Goal: Task Accomplishment & Management: Manage account settings

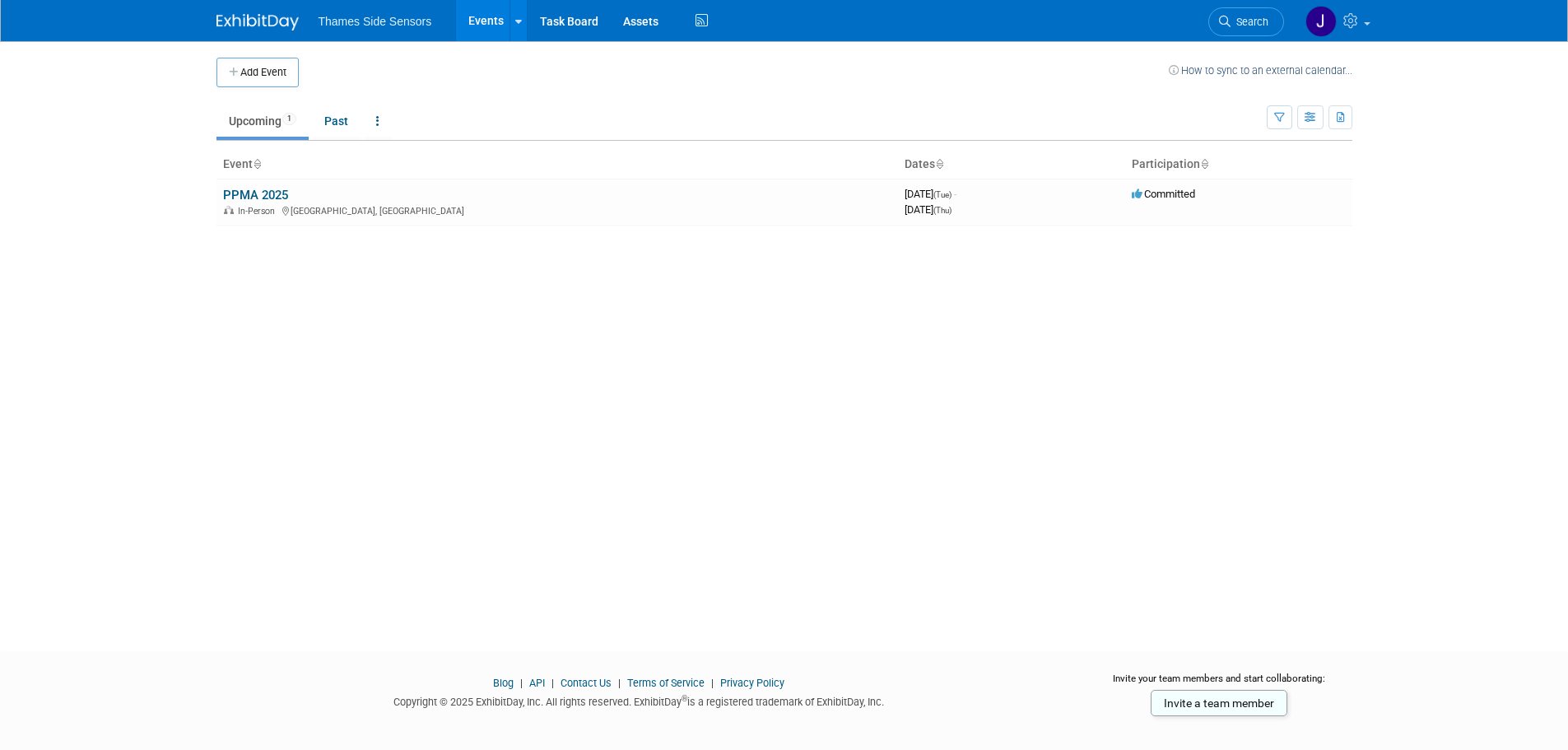
click at [275, 191] on link "PPMA 2025" at bounding box center [255, 195] width 65 height 15
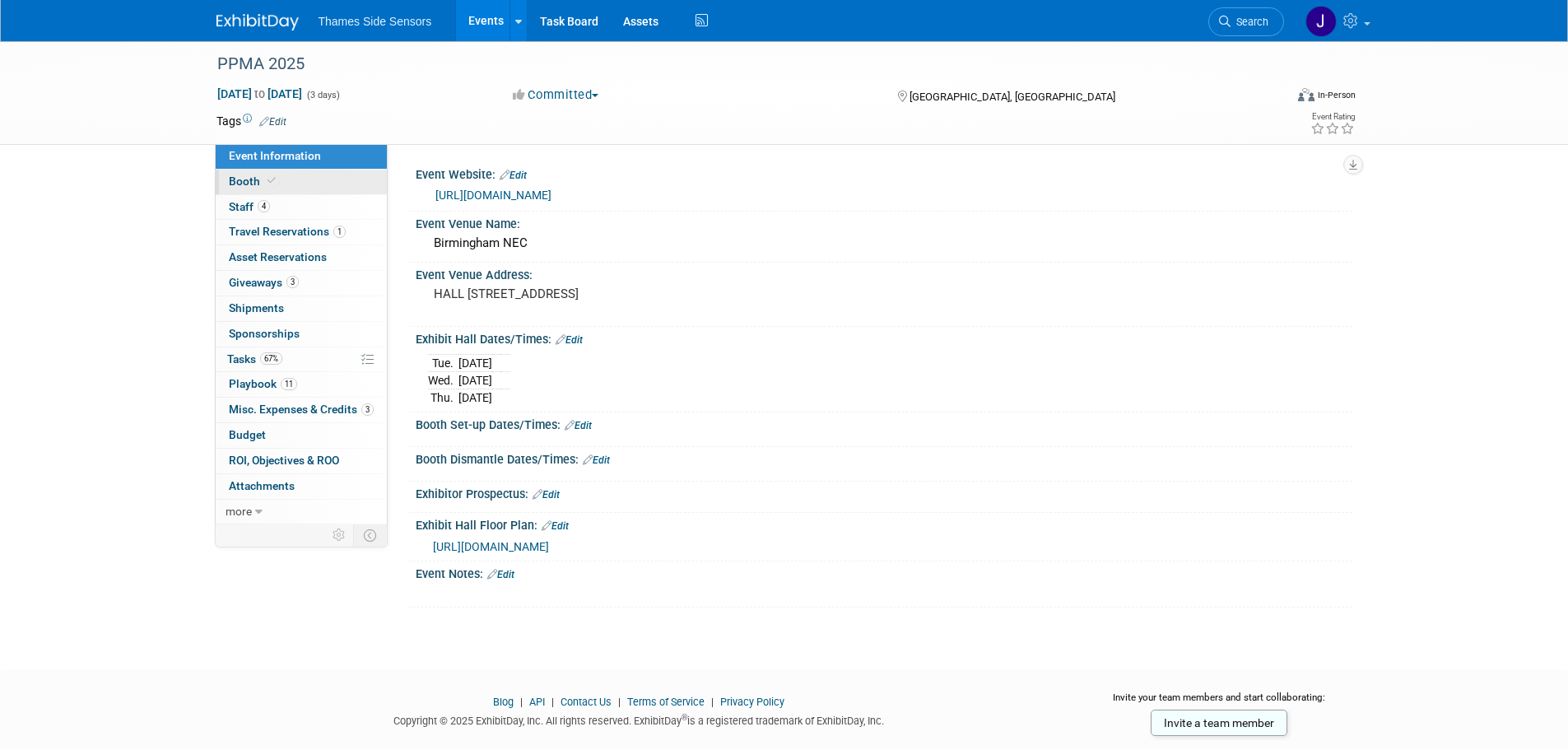
click at [278, 180] on link "Booth" at bounding box center [301, 182] width 171 height 25
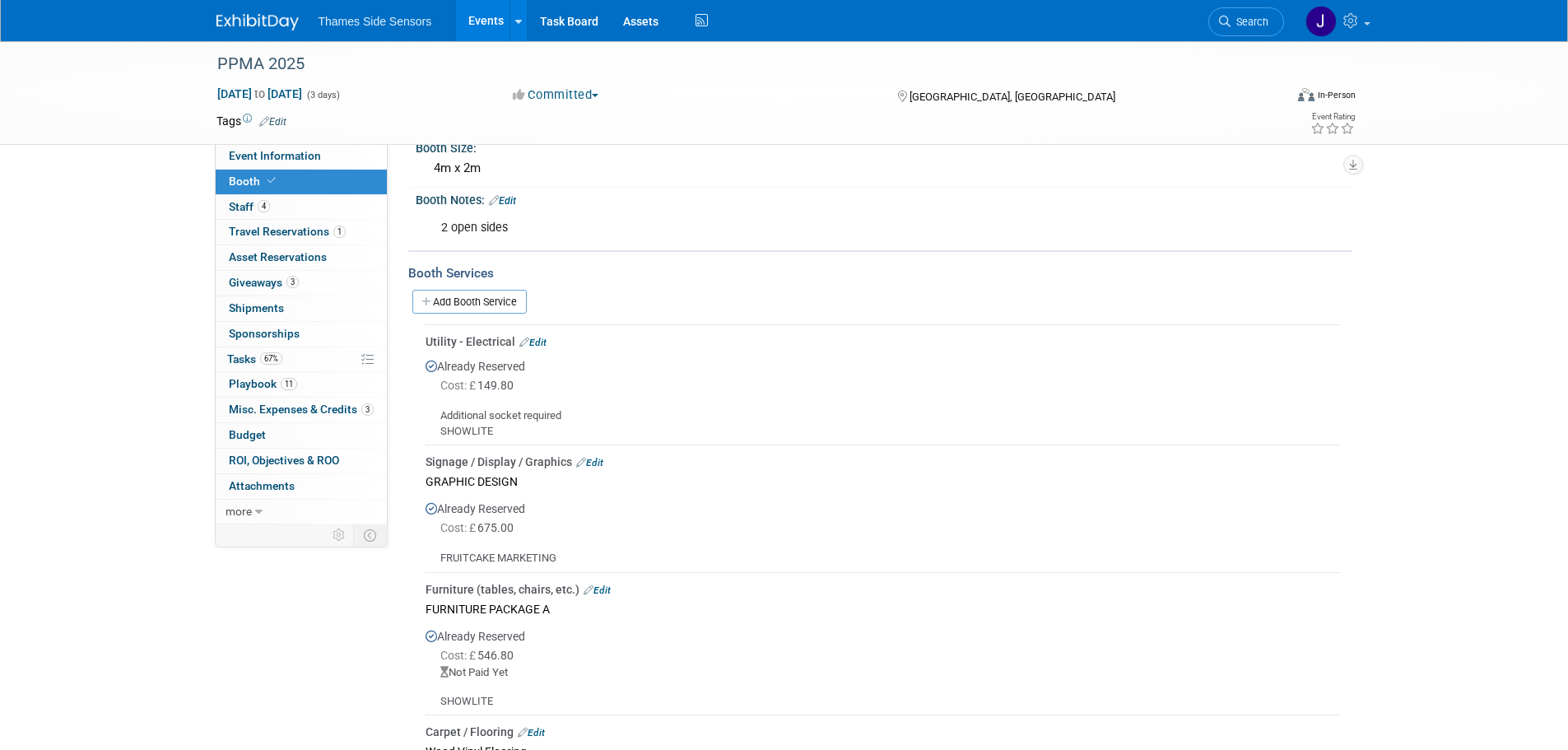
scroll to position [247, 0]
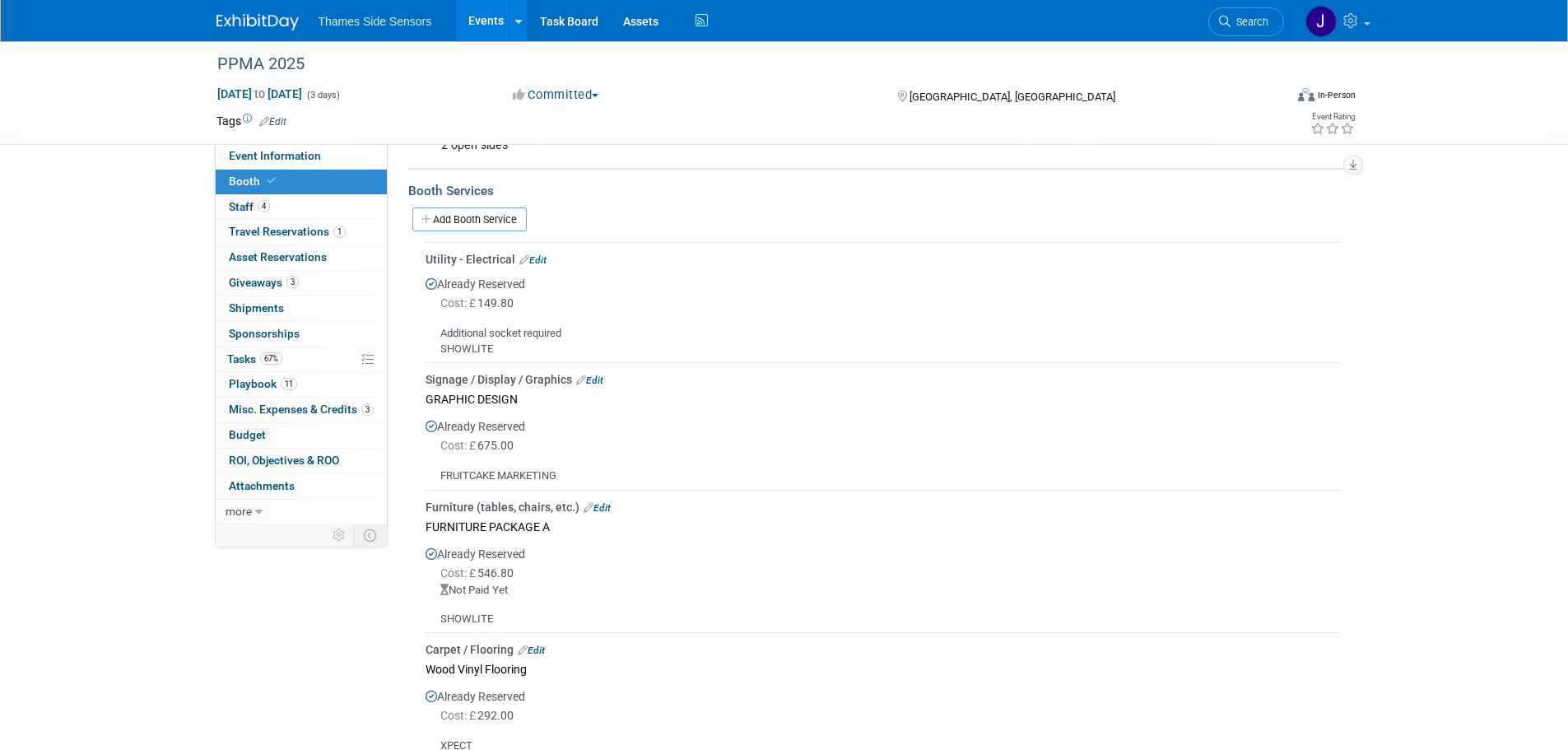
click at [595, 373] on div "Signage / Display / Graphics Edit" at bounding box center [883, 379] width 915 height 17
click at [597, 378] on link "Edit" at bounding box center [589, 380] width 27 height 11
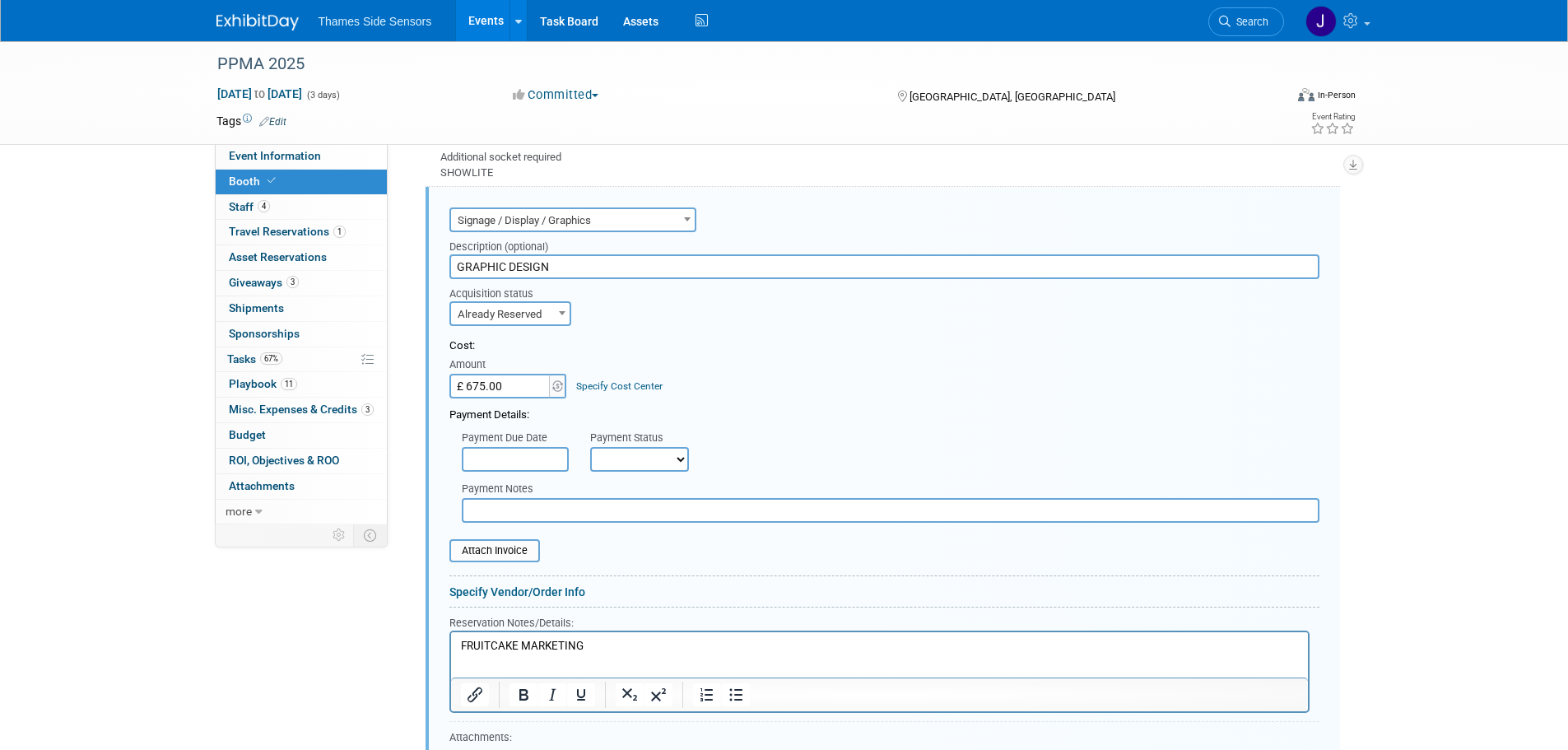
scroll to position [0, 0]
click at [478, 387] on input "£ 675.00" at bounding box center [500, 386] width 103 height 25
type input "£ 770.00"
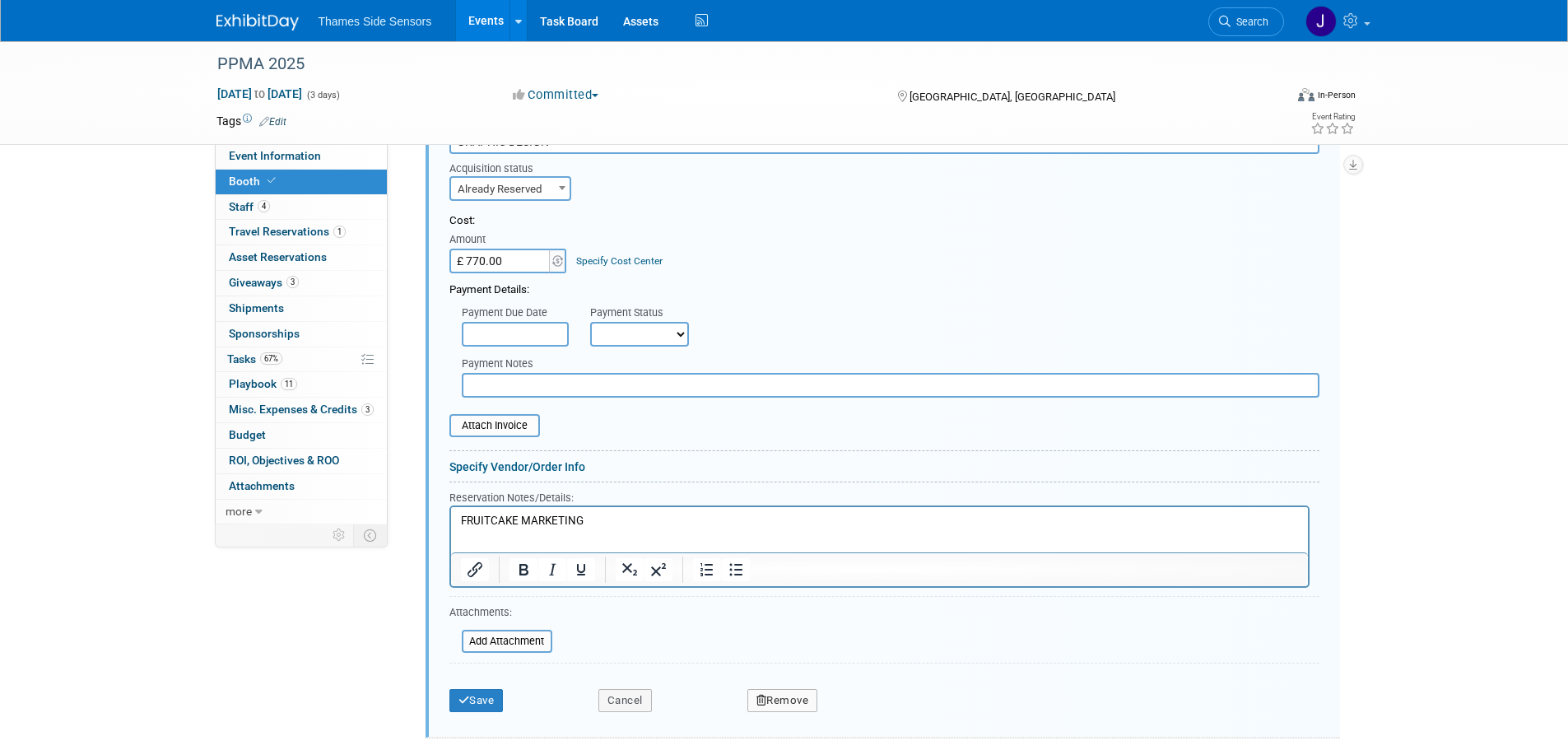
scroll to position [753, 0]
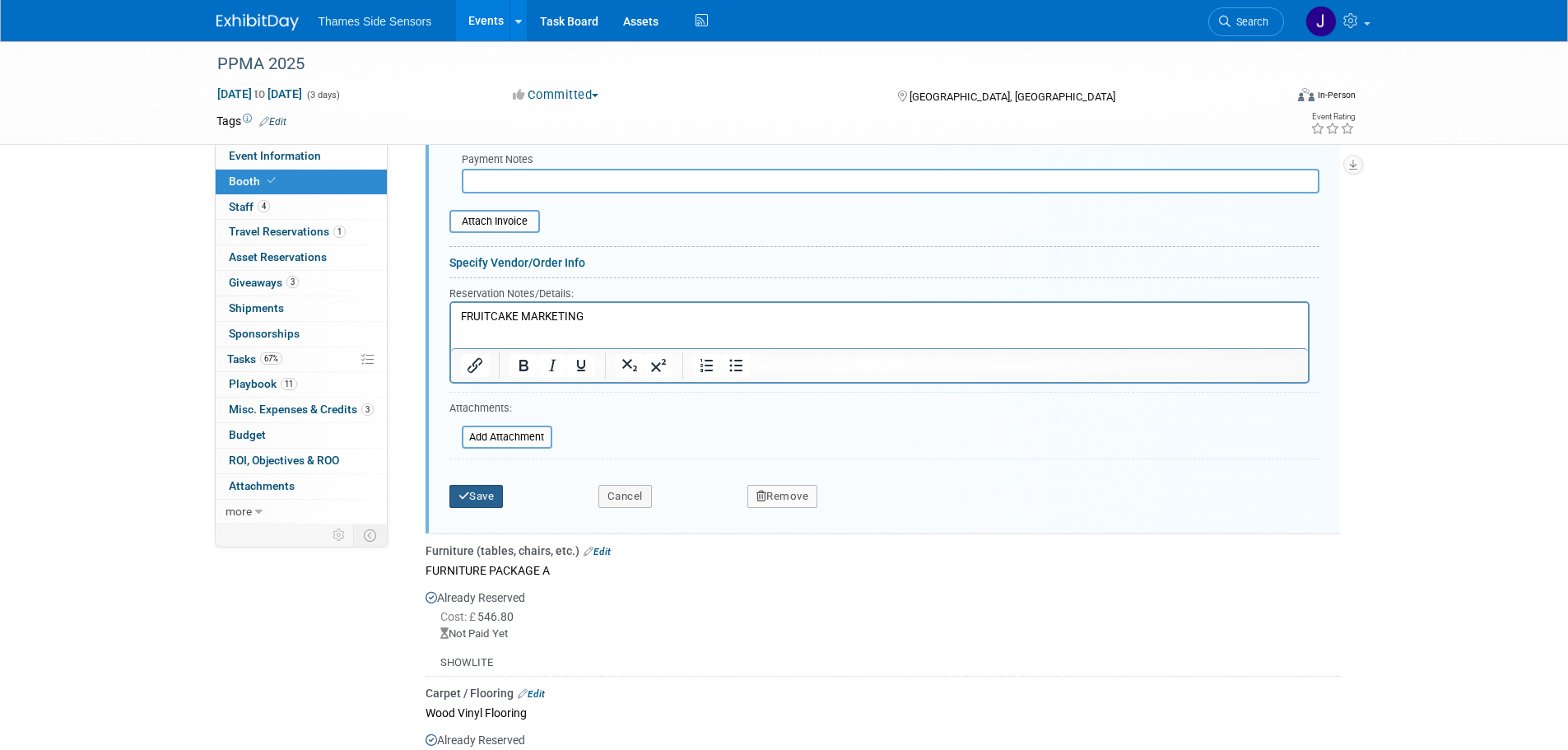
click at [496, 503] on button "Save" at bounding box center [477, 496] width 54 height 23
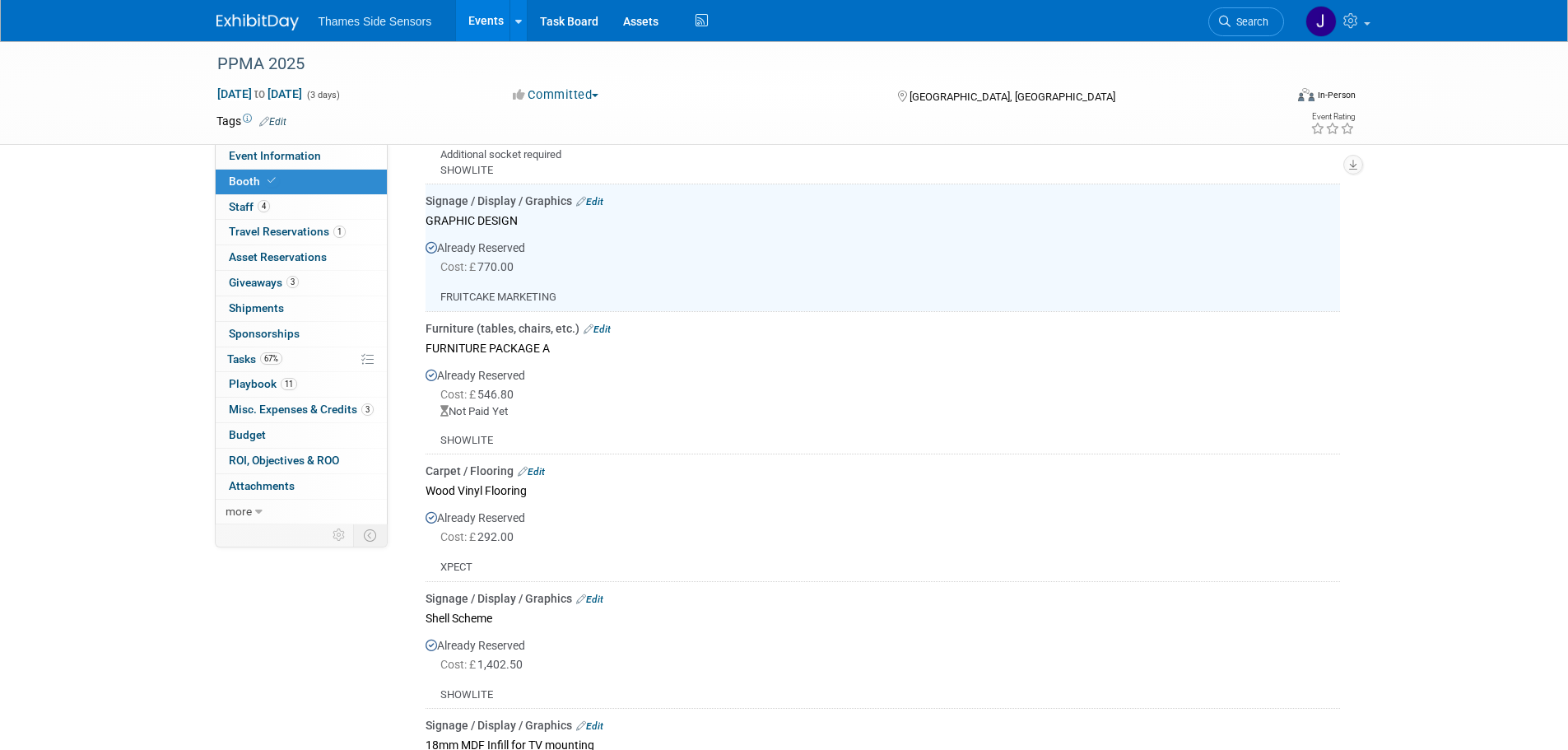
scroll to position [423, 0]
